Goal: Transaction & Acquisition: Purchase product/service

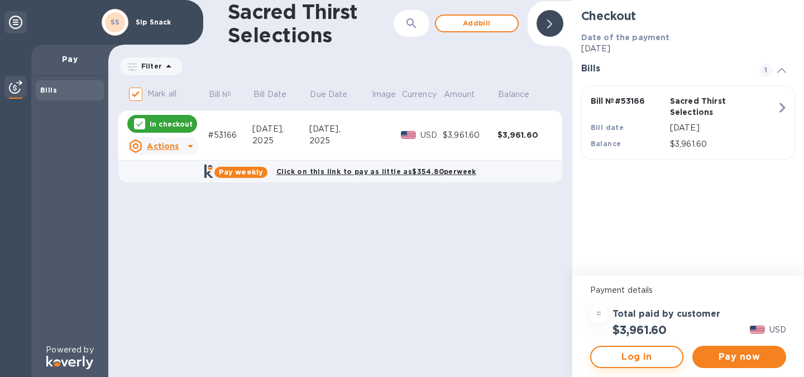
click at [644, 357] on span "Log in" at bounding box center [637, 357] width 74 height 13
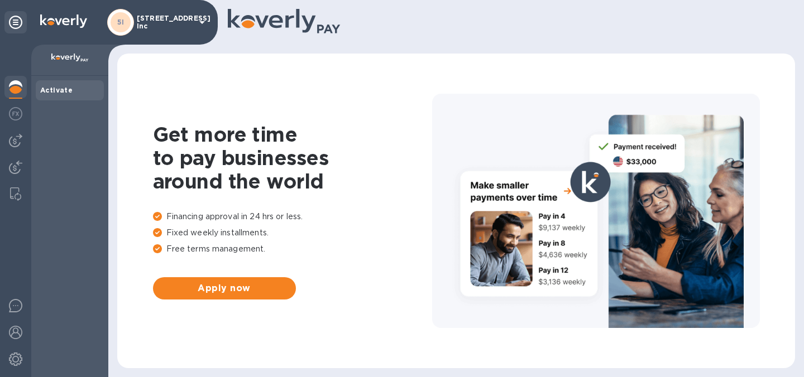
click at [163, 12] on div "5I 5003 York Blvd Inc" at bounding box center [158, 22] width 102 height 27
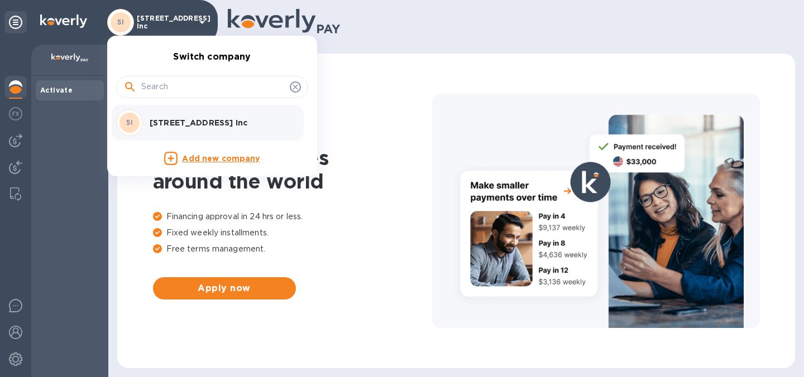
click at [160, 13] on div at bounding box center [402, 188] width 804 height 377
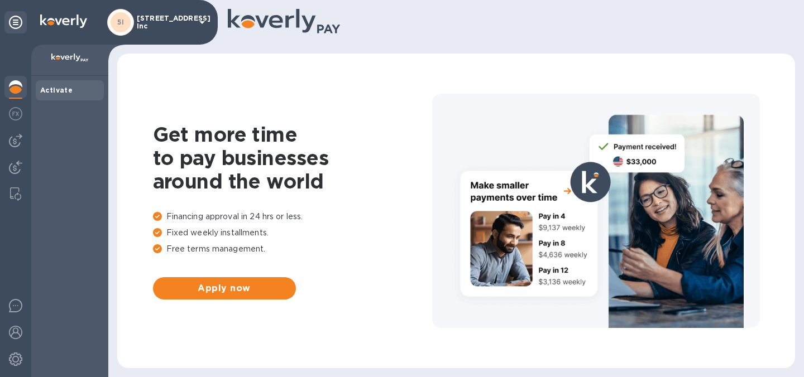
click at [16, 90] on img at bounding box center [15, 86] width 13 height 13
click at [20, 114] on img at bounding box center [15, 113] width 13 height 13
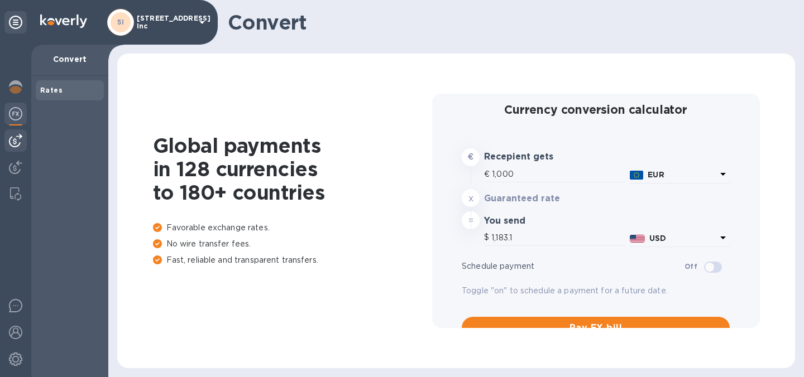
click at [17, 145] on img at bounding box center [15, 140] width 13 height 13
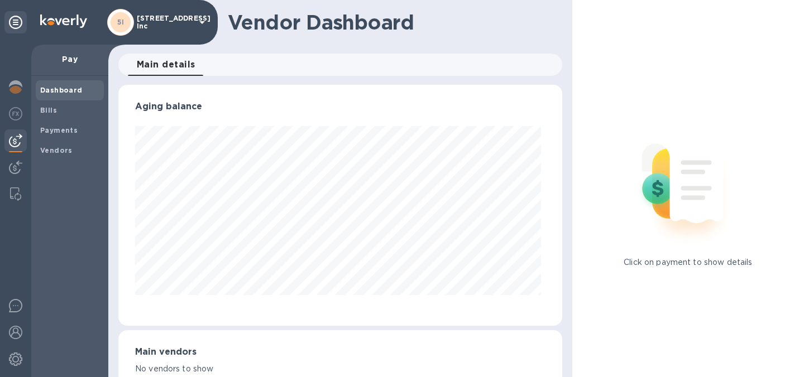
scroll to position [241, 439]
click at [19, 21] on icon at bounding box center [15, 22] width 13 height 13
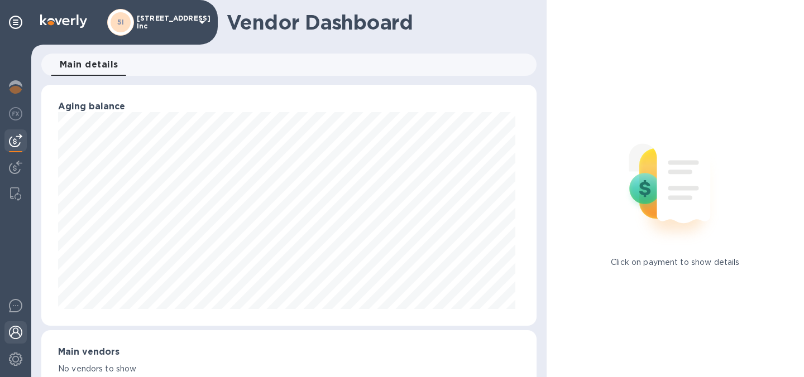
click at [18, 329] on img at bounding box center [15, 332] width 13 height 13
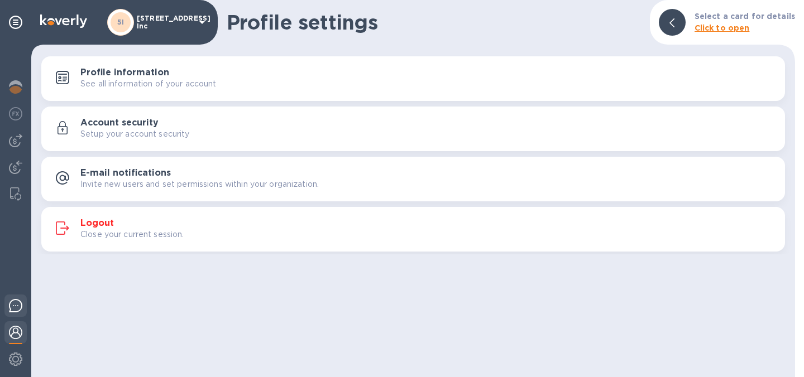
click at [16, 308] on img at bounding box center [15, 305] width 13 height 13
click at [14, 361] on img at bounding box center [15, 359] width 13 height 13
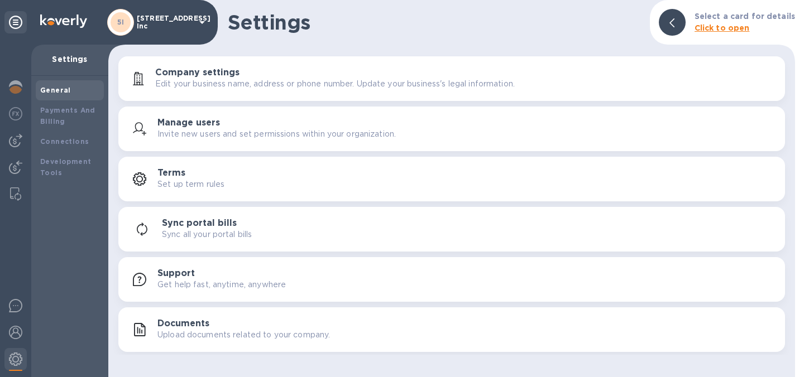
click at [500, 17] on h1 "Settings" at bounding box center [434, 22] width 413 height 23
click at [65, 59] on p "Settings" at bounding box center [69, 59] width 59 height 11
click at [24, 16] on div at bounding box center [15, 22] width 22 height 22
click at [14, 20] on icon at bounding box center [15, 22] width 13 height 13
click at [19, 83] on img at bounding box center [15, 86] width 13 height 13
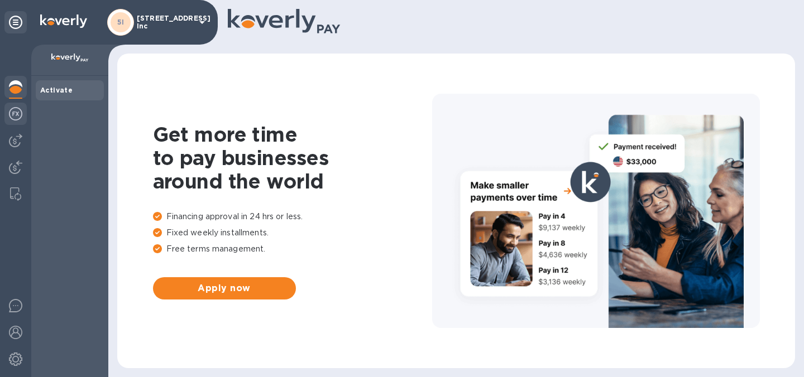
click at [21, 109] on img at bounding box center [15, 113] width 13 height 13
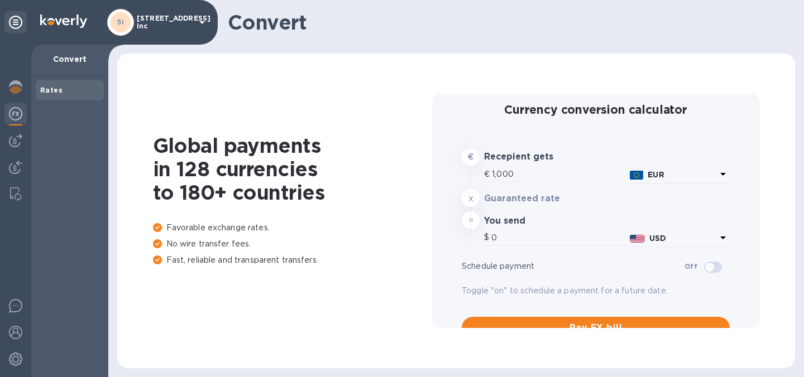
type input "1,183.1"
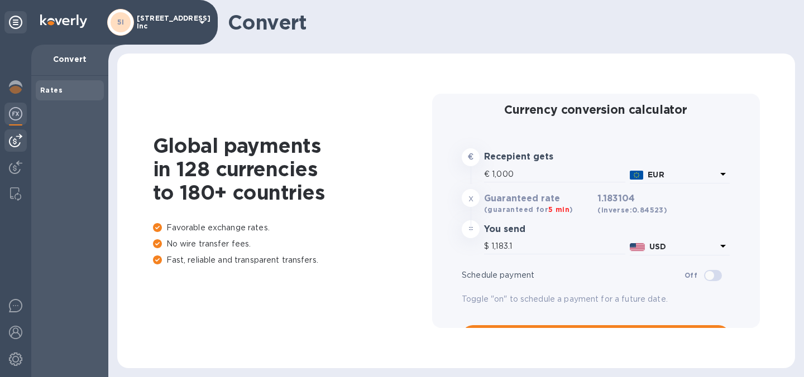
click at [15, 143] on img at bounding box center [15, 140] width 13 height 13
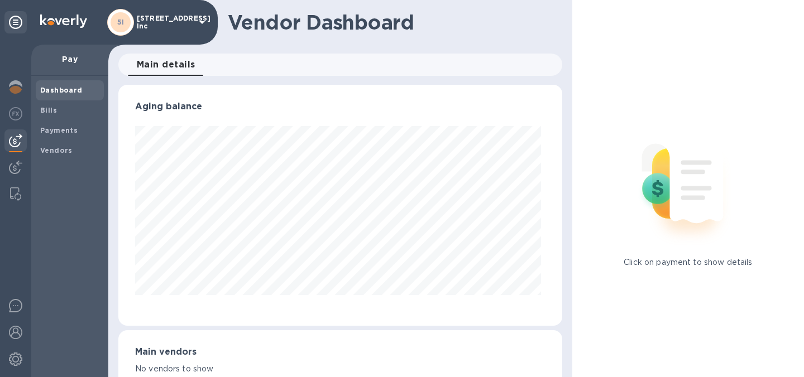
scroll to position [241, 439]
click at [13, 167] on img at bounding box center [15, 167] width 13 height 13
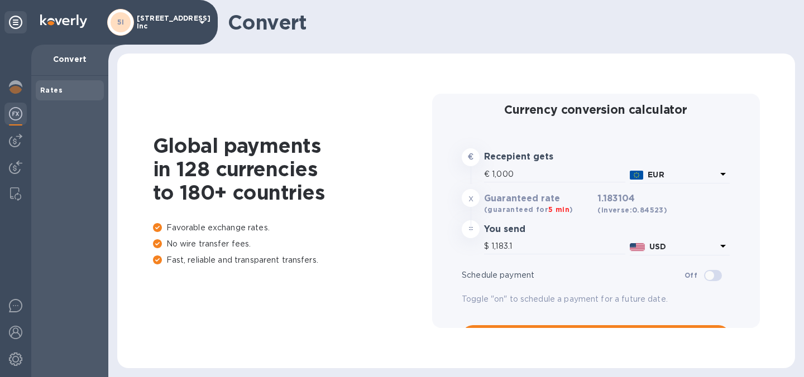
click at [203, 26] on icon at bounding box center [201, 22] width 13 height 13
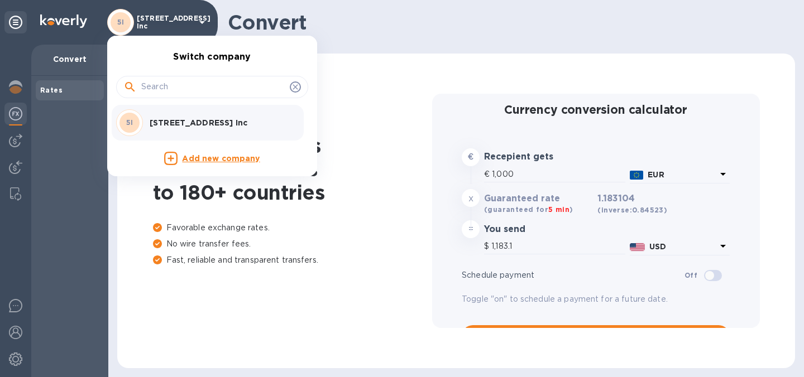
click at [206, 121] on p "[STREET_ADDRESS] Inc" at bounding box center [220, 122] width 141 height 11
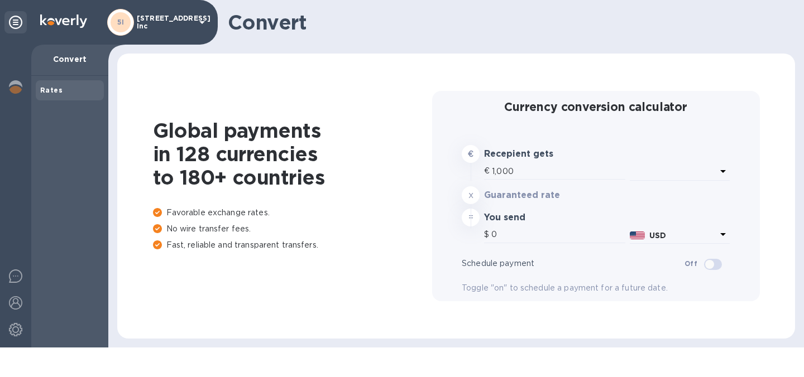
type input "1,183.1"
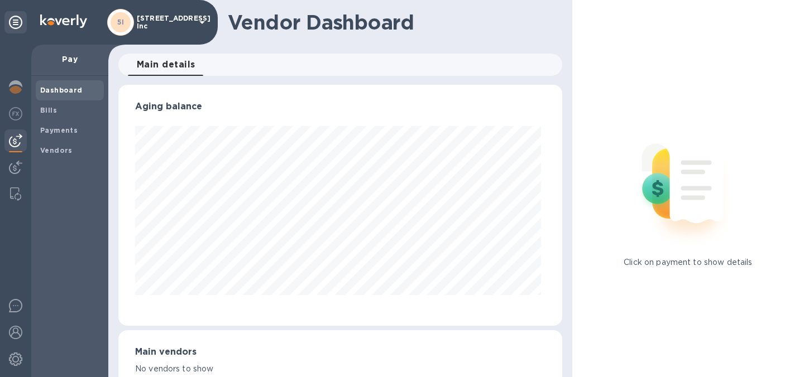
scroll to position [241, 439]
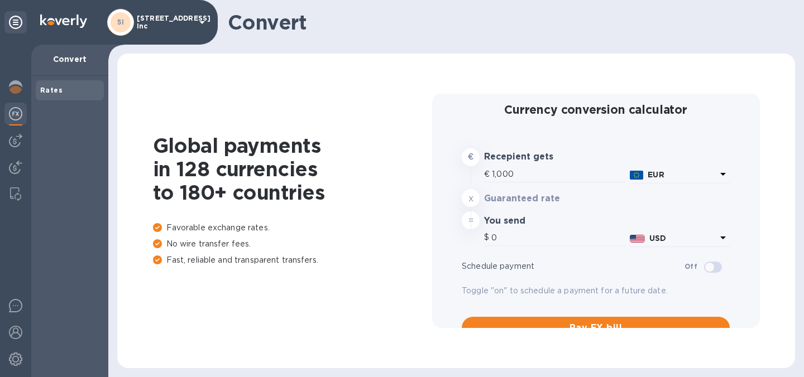
type input "1,183.1"
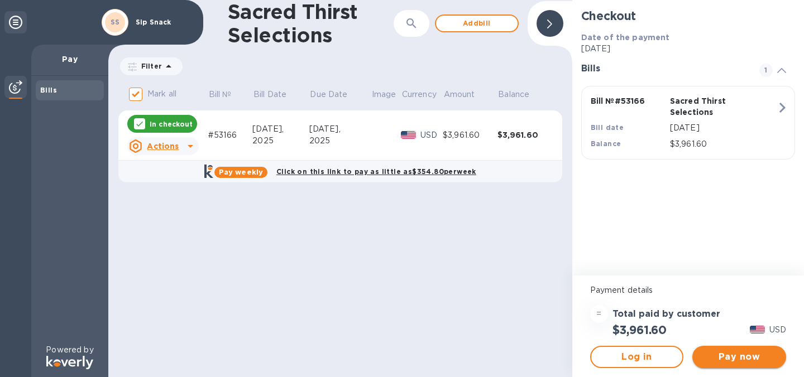
click at [745, 355] on span "Pay now" at bounding box center [739, 357] width 76 height 13
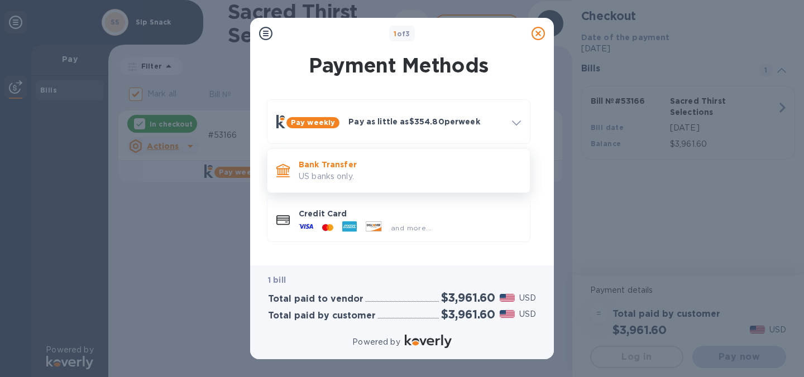
click at [382, 183] on div "Bank Transfer US banks only." at bounding box center [409, 171] width 231 height 32
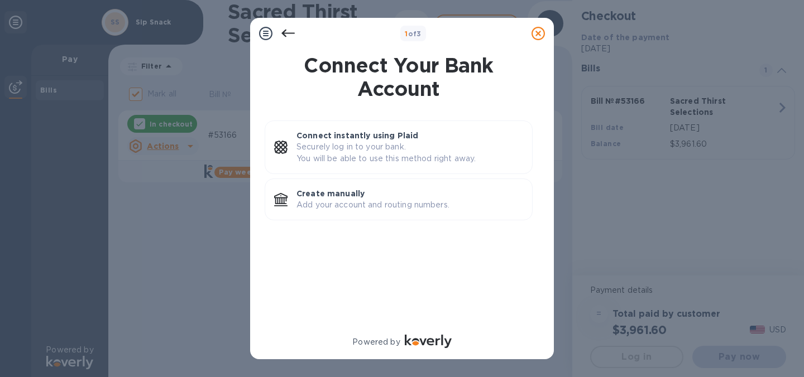
click at [285, 30] on icon at bounding box center [287, 34] width 13 height 8
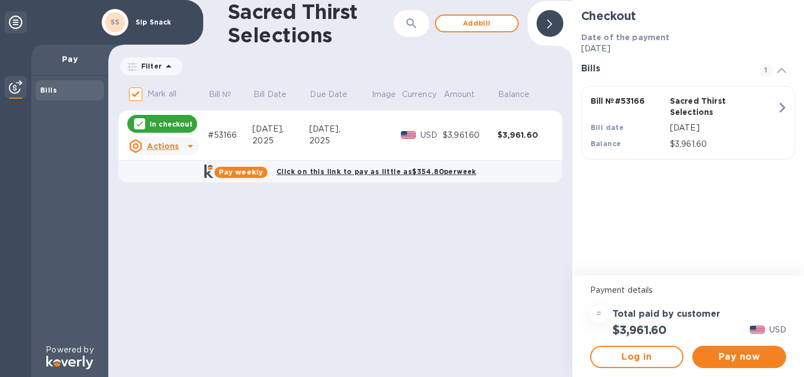
click at [146, 17] on div "Sip Snack" at bounding box center [164, 22] width 66 height 12
click at [359, 147] on td "[DATE]" at bounding box center [339, 136] width 61 height 50
click at [521, 132] on div "$3,961.60" at bounding box center [524, 134] width 55 height 11
click at [780, 112] on icon "button" at bounding box center [782, 108] width 6 height 10
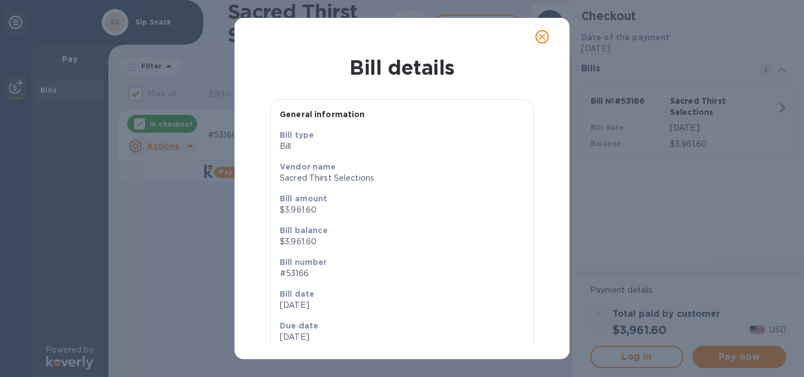
scroll to position [20, 0]
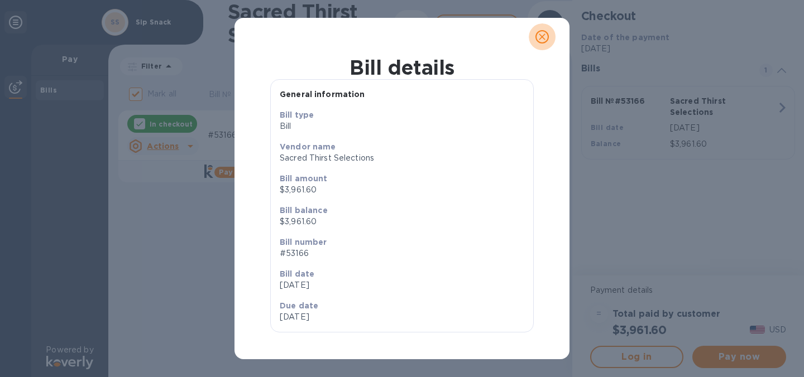
click at [541, 40] on icon "close" at bounding box center [541, 36] width 11 height 11
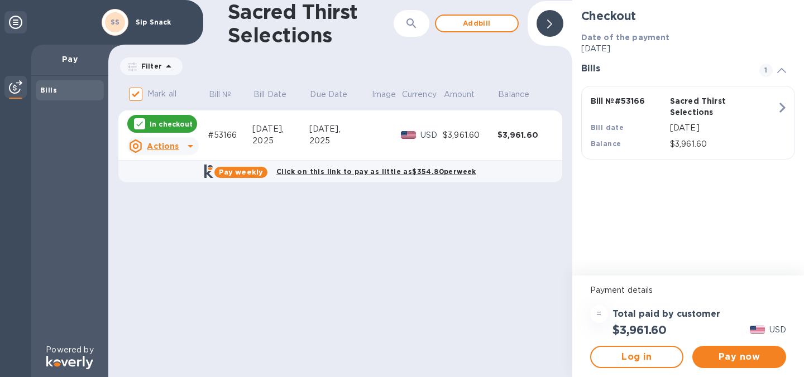
click at [118, 23] on b "SS" at bounding box center [115, 22] width 9 height 8
click at [11, 24] on icon at bounding box center [15, 22] width 13 height 13
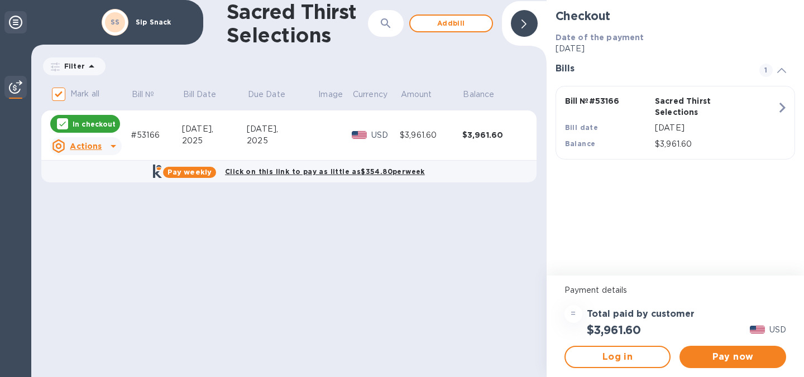
click at [11, 24] on icon at bounding box center [15, 22] width 13 height 13
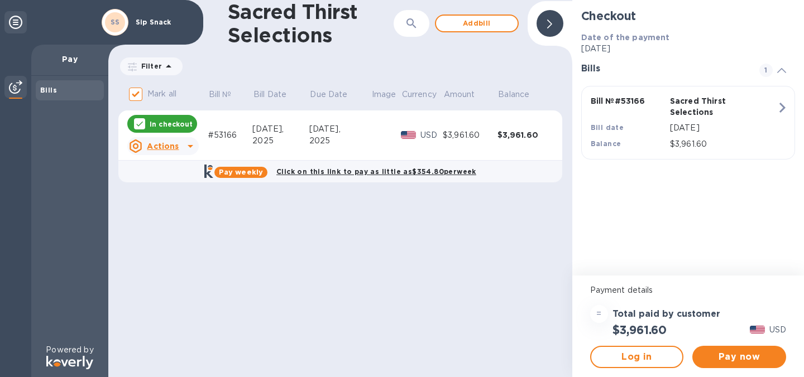
click at [11, 24] on icon at bounding box center [15, 22] width 13 height 13
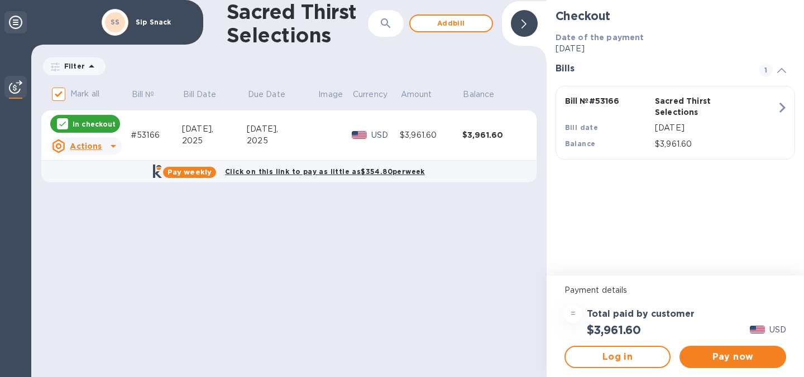
click at [11, 24] on icon at bounding box center [15, 22] width 13 height 13
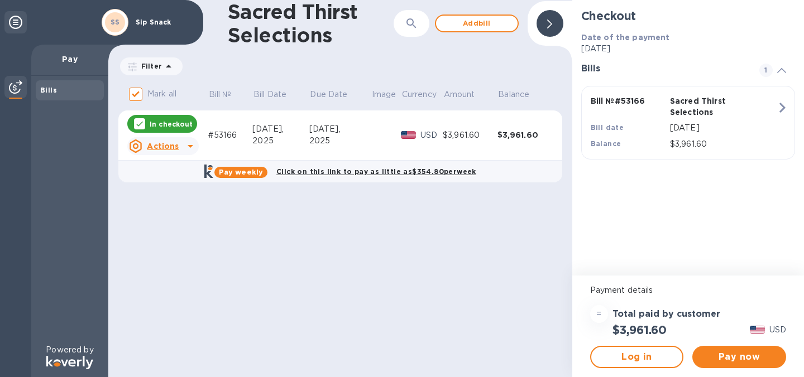
click at [74, 89] on div "Bills" at bounding box center [69, 90] width 59 height 11
click at [639, 354] on span "Log in" at bounding box center [637, 357] width 74 height 13
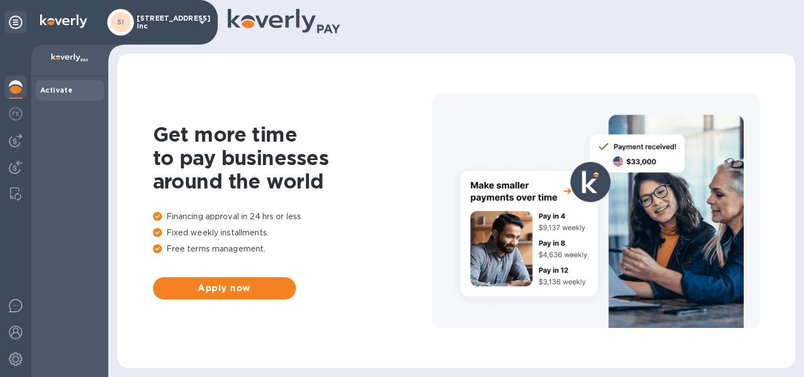
click at [65, 89] on b "Activate" at bounding box center [56, 90] width 32 height 8
click at [61, 63] on p at bounding box center [69, 60] width 59 height 12
click at [25, 28] on div at bounding box center [15, 22] width 22 height 22
click at [62, 21] on img at bounding box center [63, 21] width 47 height 13
click at [20, 89] on img at bounding box center [15, 86] width 13 height 13
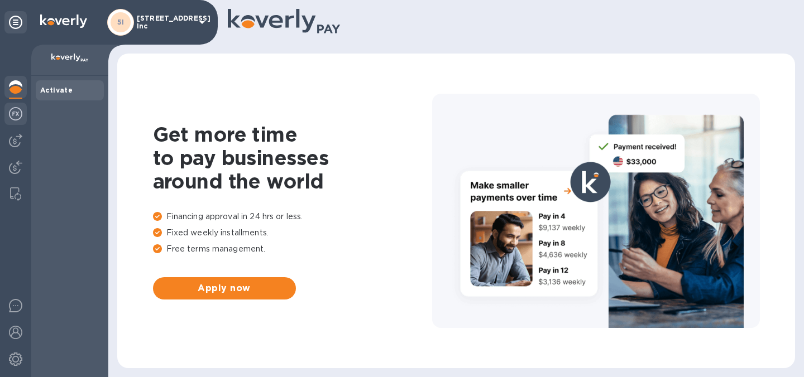
click at [17, 109] on img at bounding box center [15, 113] width 13 height 13
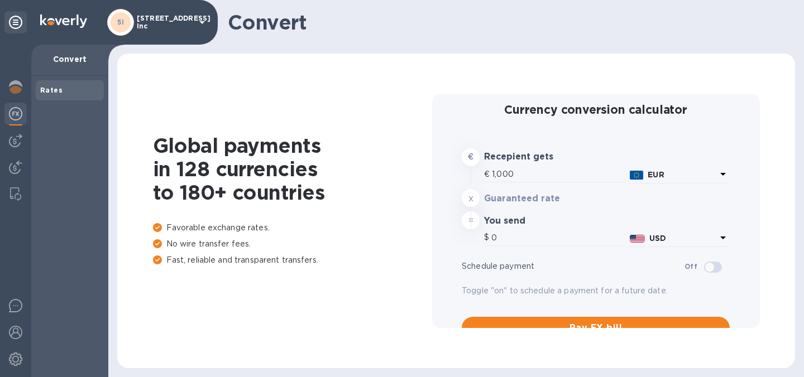
type input "1,183"
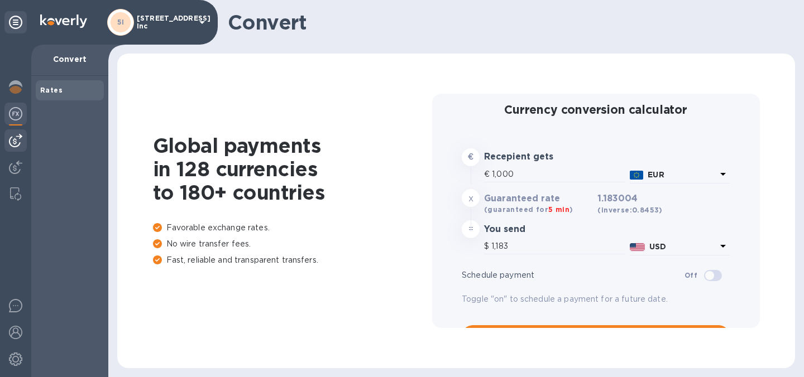
click at [16, 133] on div at bounding box center [15, 140] width 22 height 22
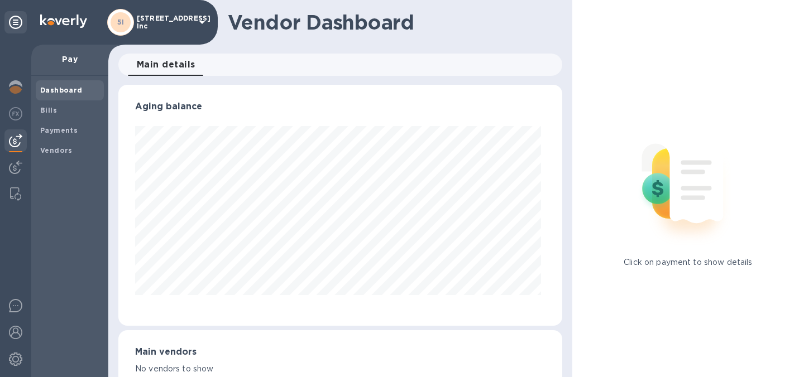
scroll to position [241, 439]
click at [14, 161] on img at bounding box center [15, 167] width 13 height 13
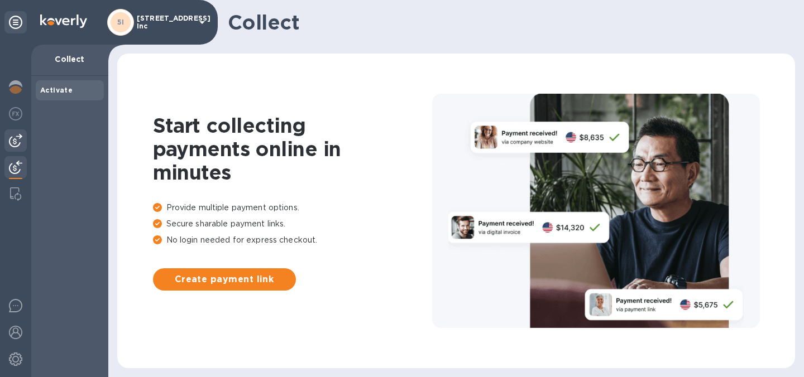
click at [13, 139] on img at bounding box center [15, 140] width 13 height 13
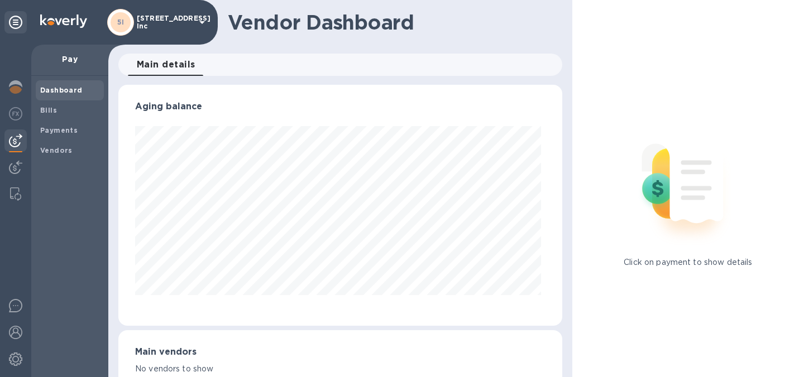
scroll to position [241, 439]
click at [60, 146] on span "Vendors" at bounding box center [56, 150] width 32 height 11
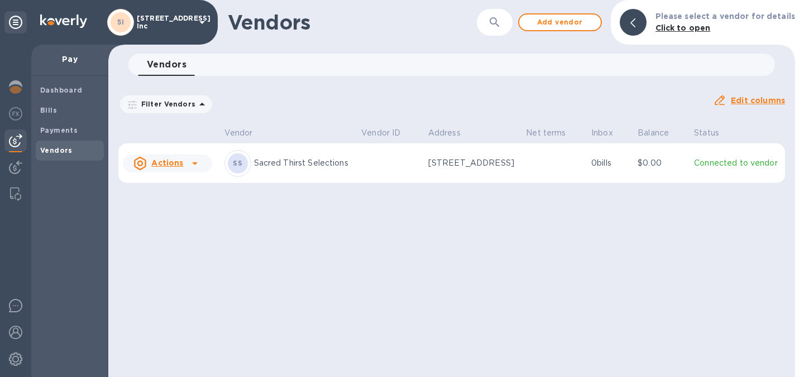
click at [613, 169] on p "0 bills" at bounding box center [609, 163] width 37 height 12
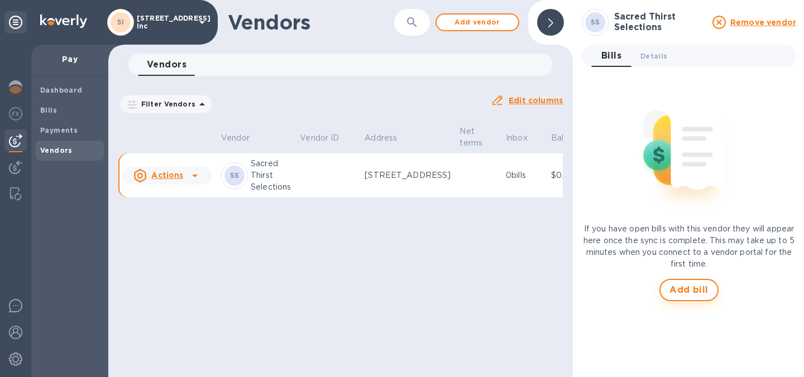
click at [693, 291] on span "Add bill" at bounding box center [688, 290] width 39 height 13
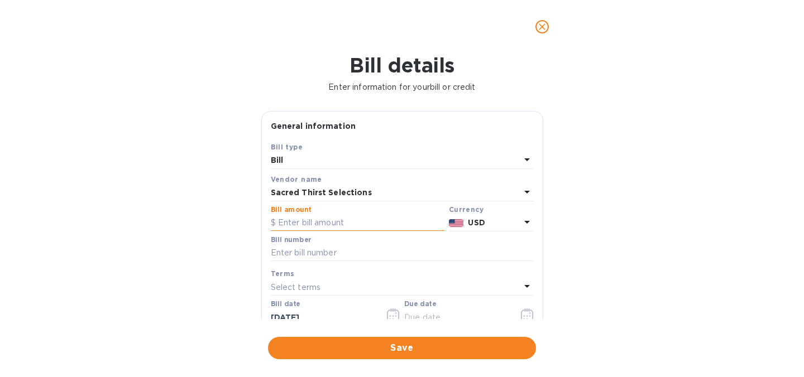
click at [353, 218] on input "text" at bounding box center [358, 223] width 174 height 17
paste input "3,961.60"
type input "3,961.60"
click at [387, 251] on input "text" at bounding box center [402, 253] width 263 height 17
paste input "#53166."
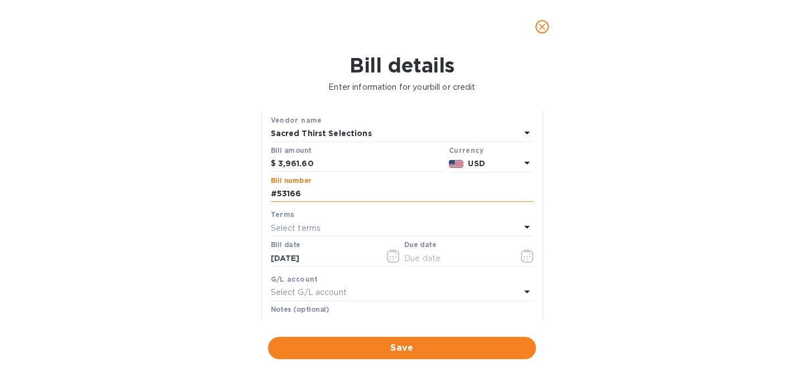
scroll to position [61, 0]
type input "#53166"
click at [454, 258] on input "text" at bounding box center [456, 256] width 105 height 17
click at [526, 258] on icon "button" at bounding box center [527, 253] width 13 height 13
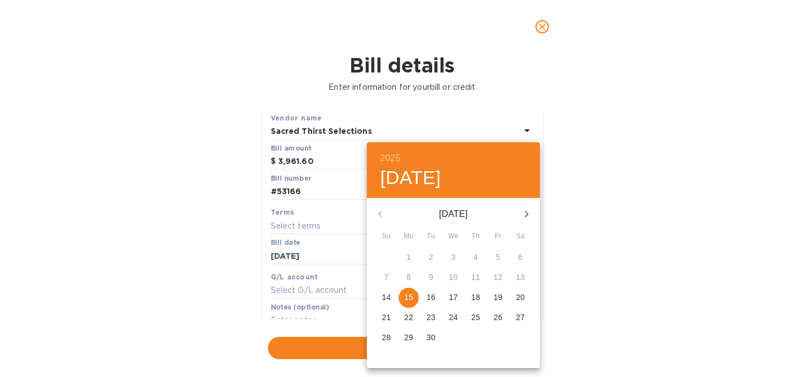
click at [405, 299] on p "15" at bounding box center [408, 297] width 9 height 11
type input "[DATE]"
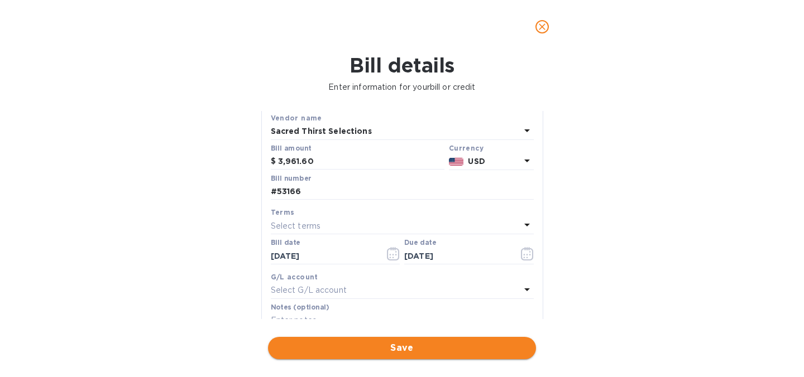
click at [391, 348] on span "Save" at bounding box center [402, 348] width 250 height 13
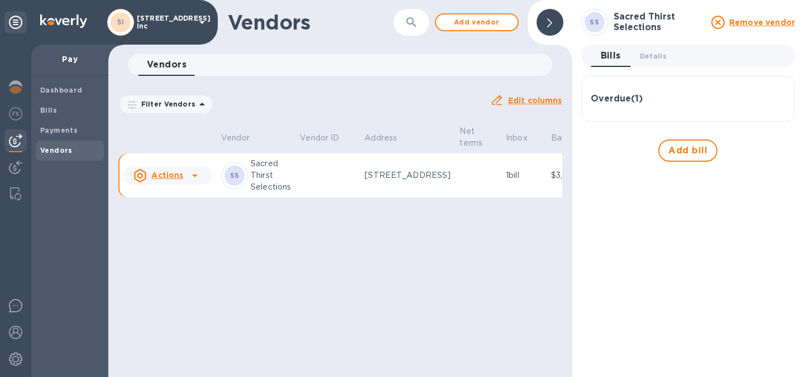
click at [612, 104] on div "Overdue ( 1 )" at bounding box center [687, 98] width 195 height 27
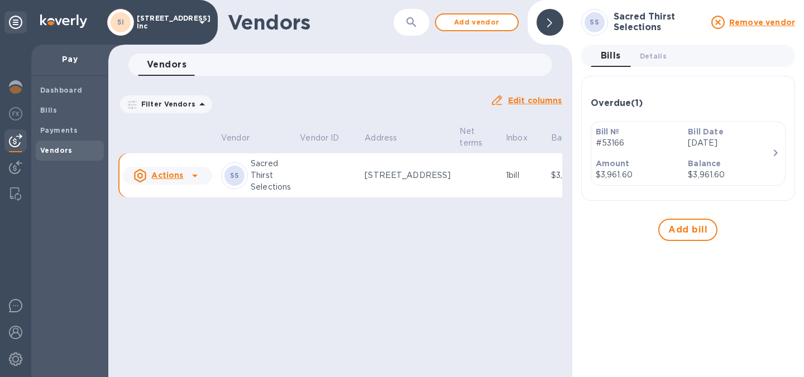
click at [774, 146] on icon "button" at bounding box center [775, 152] width 13 height 13
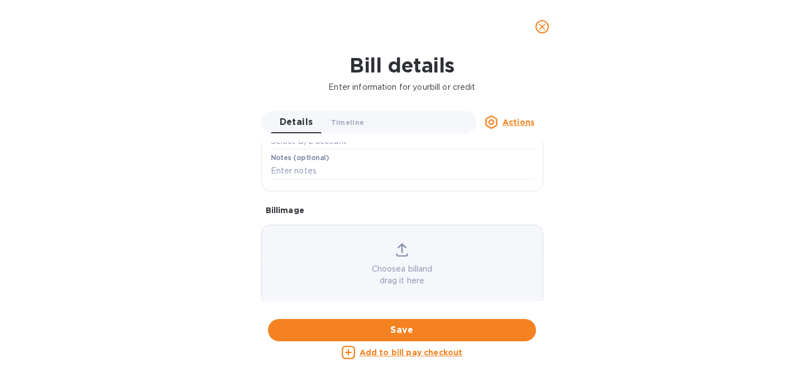
scroll to position [291, 0]
click at [402, 353] on u "Add to bill pay checkout" at bounding box center [410, 352] width 103 height 9
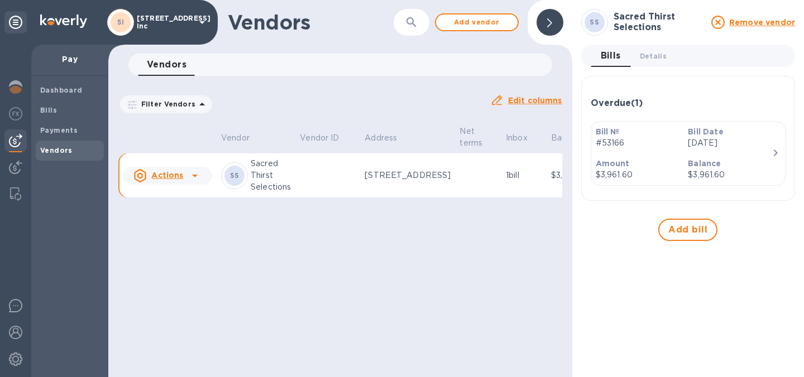
click at [174, 180] on u "Actions" at bounding box center [167, 175] width 32 height 9
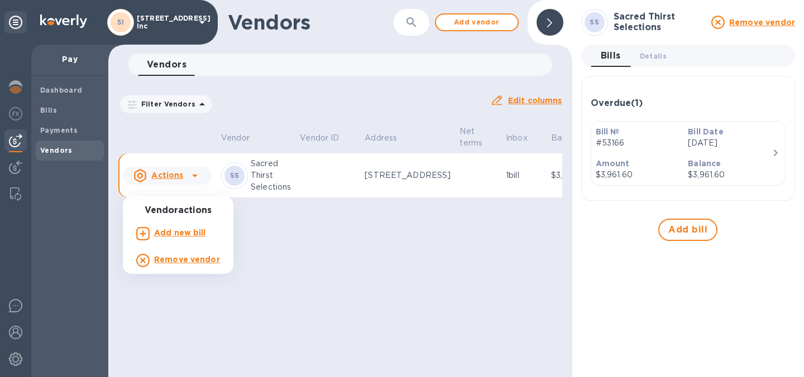
click at [186, 185] on div at bounding box center [402, 188] width 804 height 377
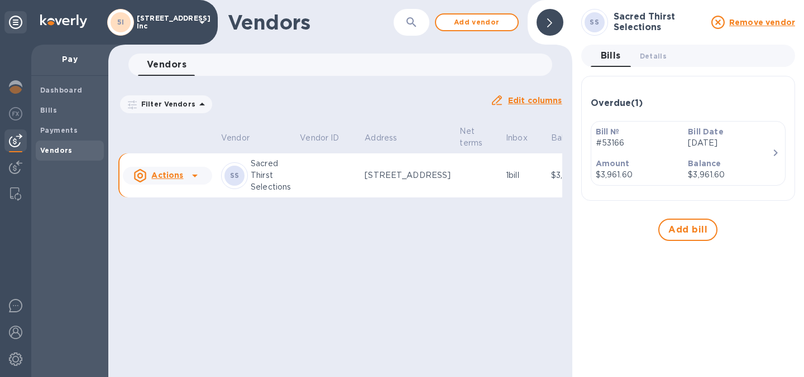
click at [163, 180] on u "Actions" at bounding box center [167, 175] width 32 height 9
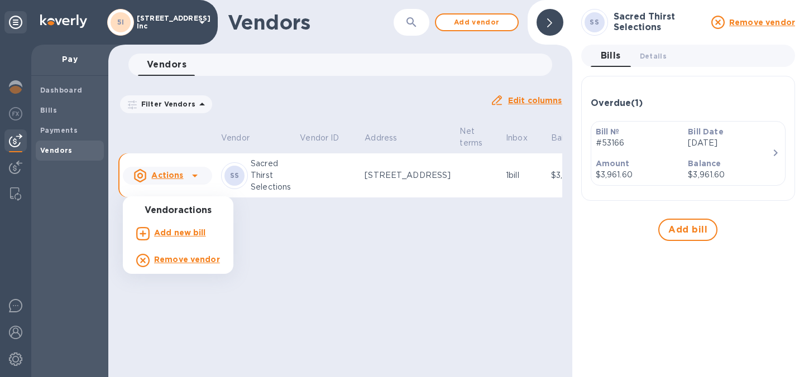
click at [163, 185] on div at bounding box center [402, 188] width 804 height 377
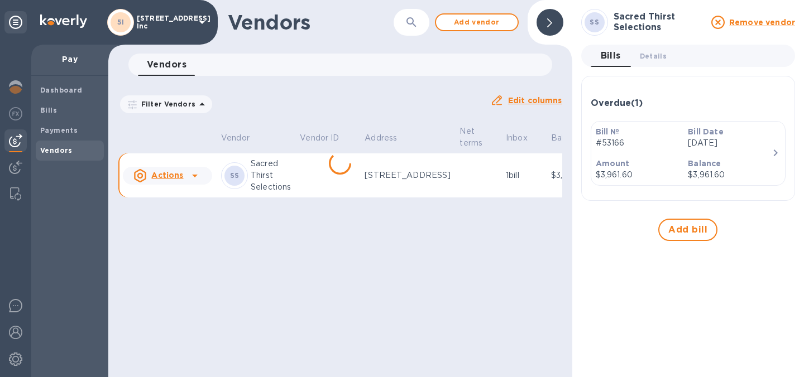
scroll to position [0, 61]
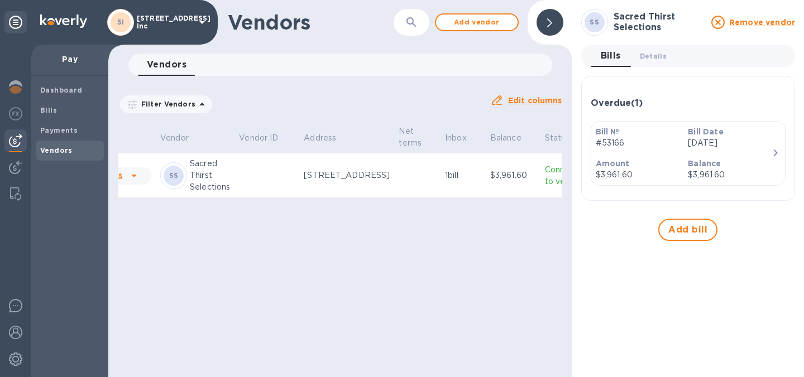
click at [448, 181] on p "1 bill" at bounding box center [463, 176] width 36 height 12
click at [45, 111] on b "Bills" at bounding box center [48, 110] width 17 height 8
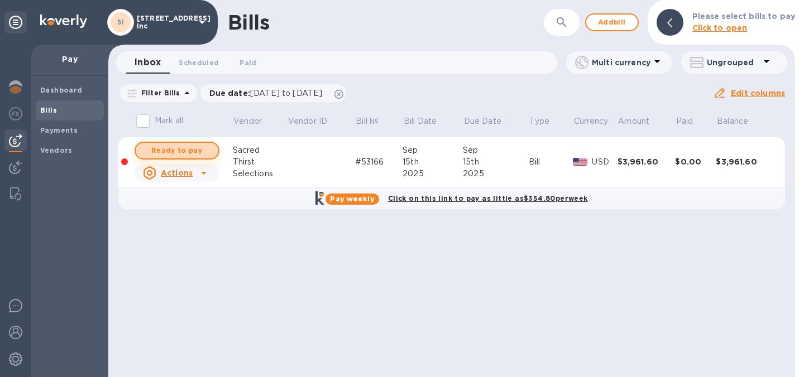
click at [179, 147] on span "Ready to pay" at bounding box center [177, 150] width 65 height 13
checkbox input "true"
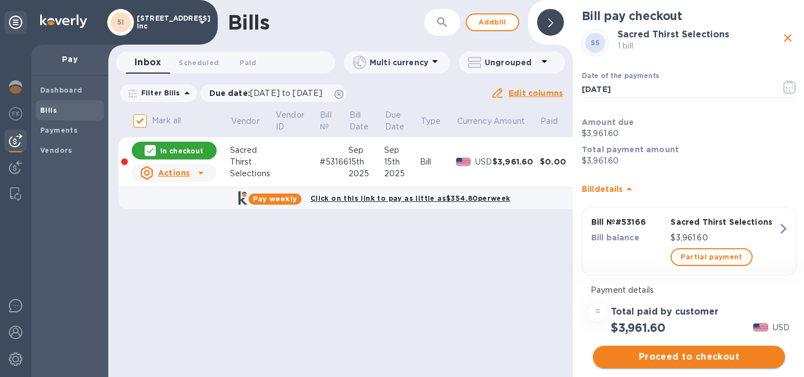
click at [710, 359] on span "Proceed to checkout" at bounding box center [689, 357] width 174 height 13
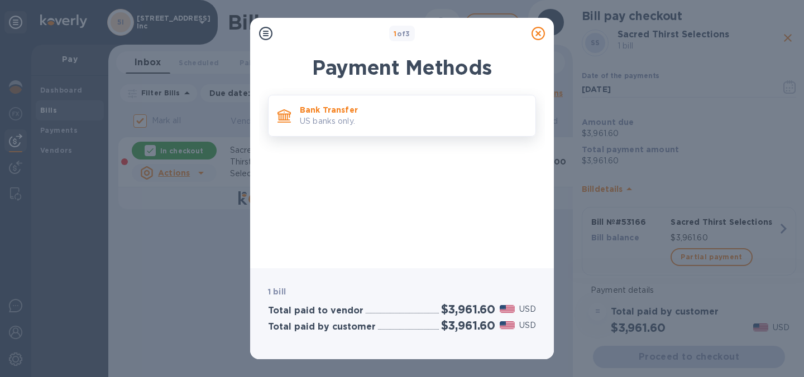
click at [396, 127] on p "US banks only." at bounding box center [413, 122] width 227 height 12
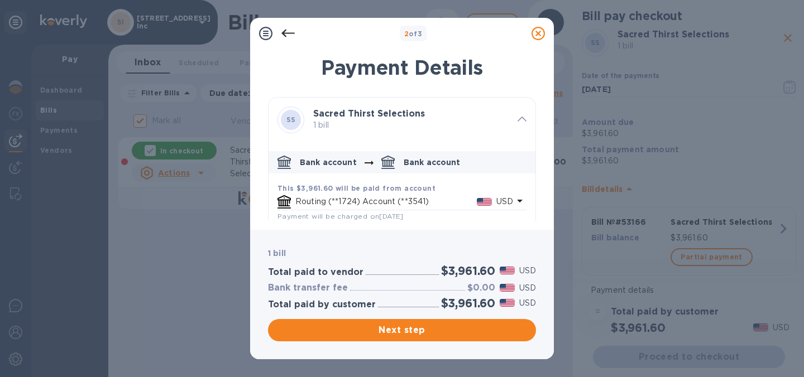
click at [383, 193] on div "Routing (**1724) Account (**3541) USD" at bounding box center [395, 202] width 240 height 18
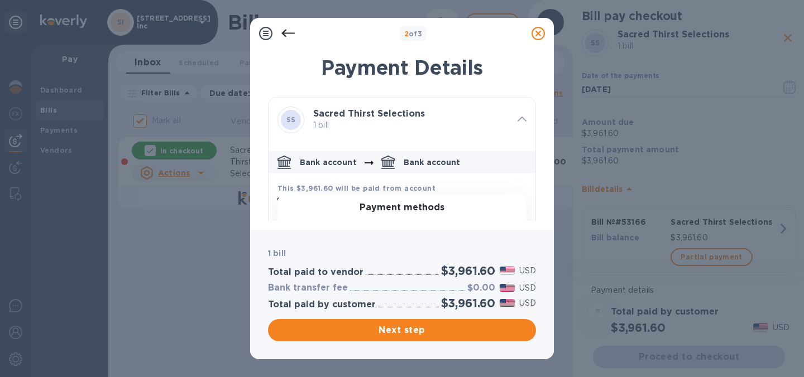
click at [383, 193] on div "Routing (**1724) Account (**3541) USD" at bounding box center [395, 202] width 240 height 18
click at [377, 215] on div "default-method" at bounding box center [401, 232] width 231 height 38
click at [369, 193] on div "Routing (**1724) Account (**3541) USD" at bounding box center [395, 202] width 240 height 18
click at [366, 189] on b "This $3,961.60 will be paid from account" at bounding box center [356, 188] width 158 height 8
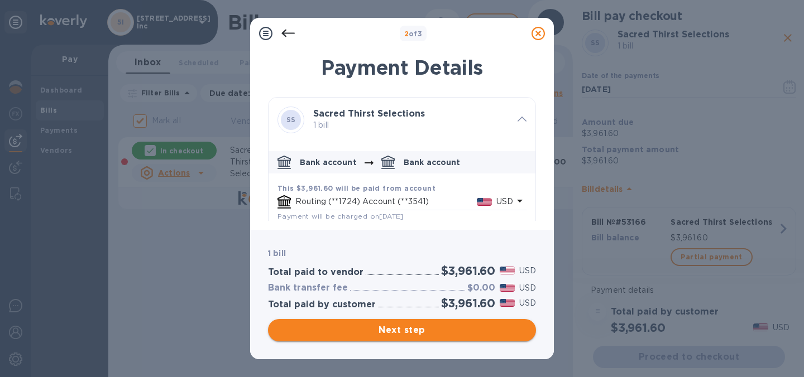
click at [407, 338] on button "Next step" at bounding box center [402, 330] width 268 height 22
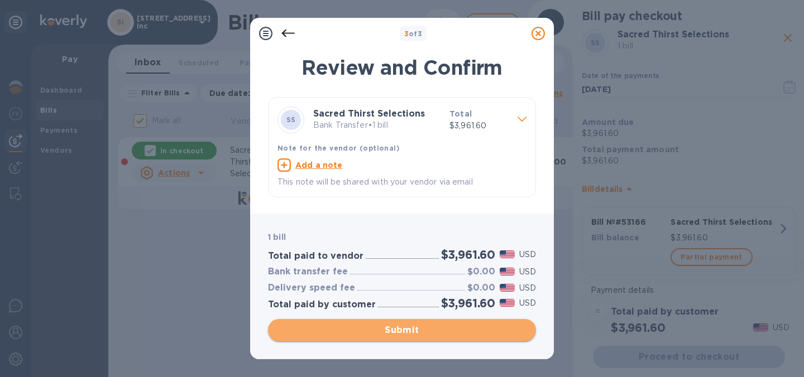
click at [402, 332] on span "Submit" at bounding box center [402, 330] width 250 height 13
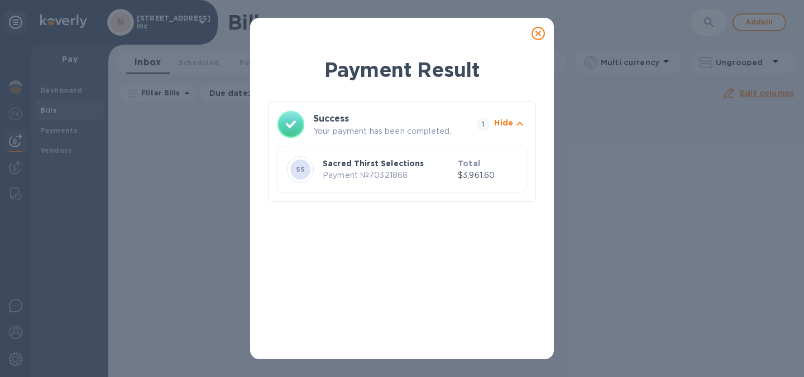
click at [537, 33] on icon at bounding box center [537, 33] width 13 height 13
